Goal: Book appointment/travel/reservation

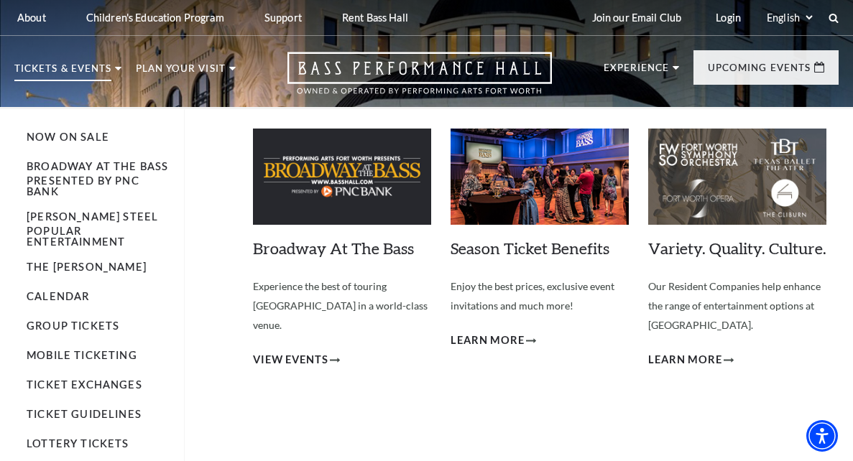
click at [89, 67] on p "Tickets & Events" at bounding box center [62, 72] width 97 height 17
click at [75, 290] on link "Calendar" at bounding box center [58, 296] width 63 height 12
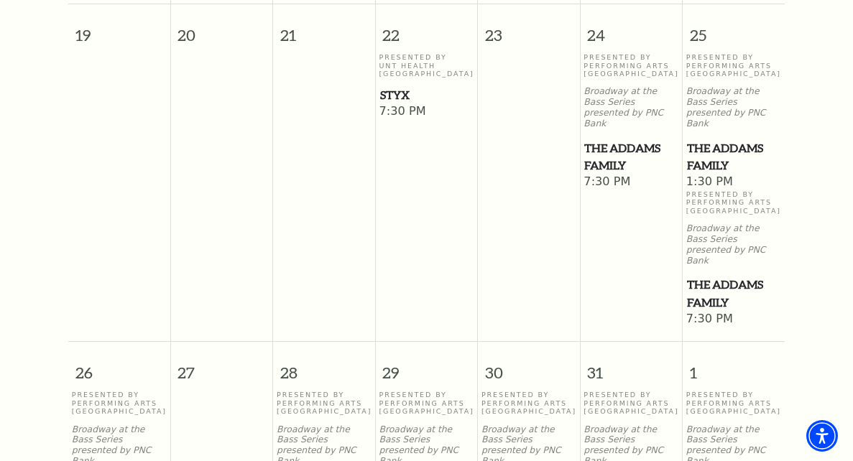
scroll to position [1204, 0]
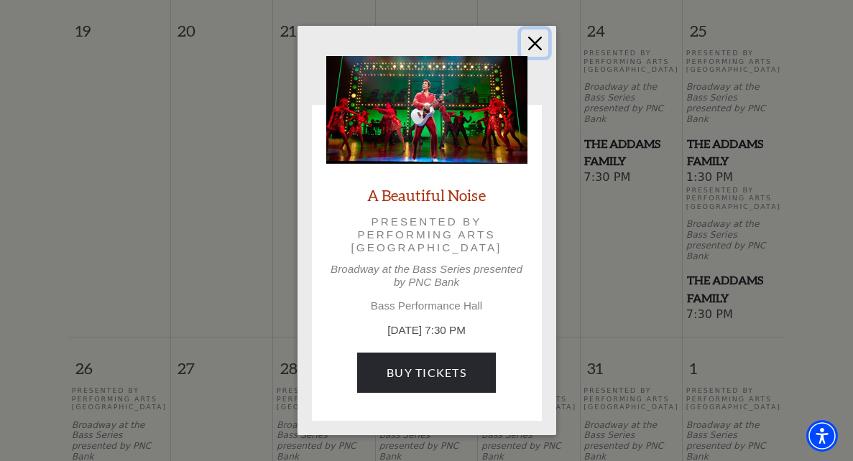
click at [534, 46] on button "Close" at bounding box center [534, 42] width 27 height 27
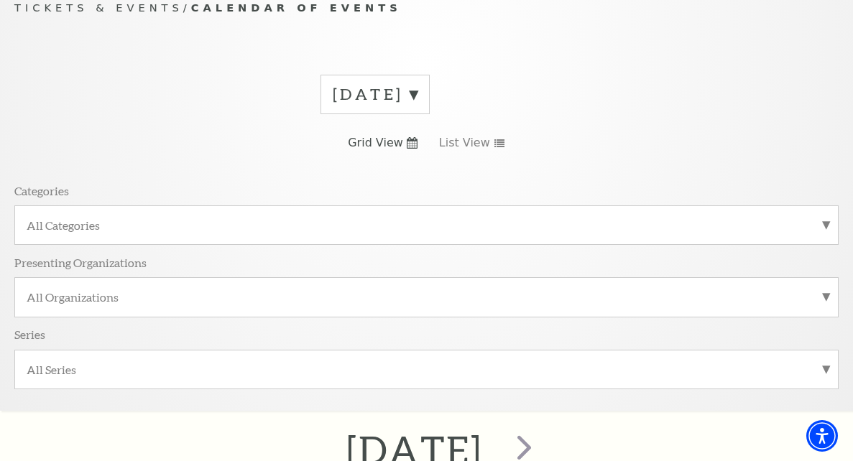
scroll to position [0, 0]
